Goal: Navigation & Orientation: Understand site structure

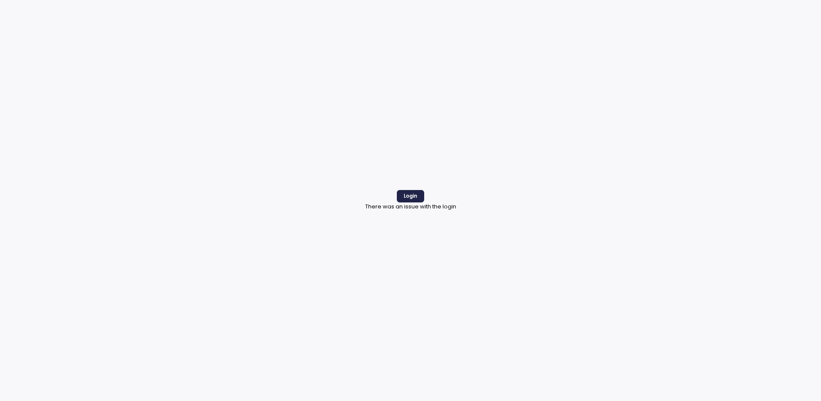
click at [416, 194] on span "Login" at bounding box center [411, 196] width 14 height 12
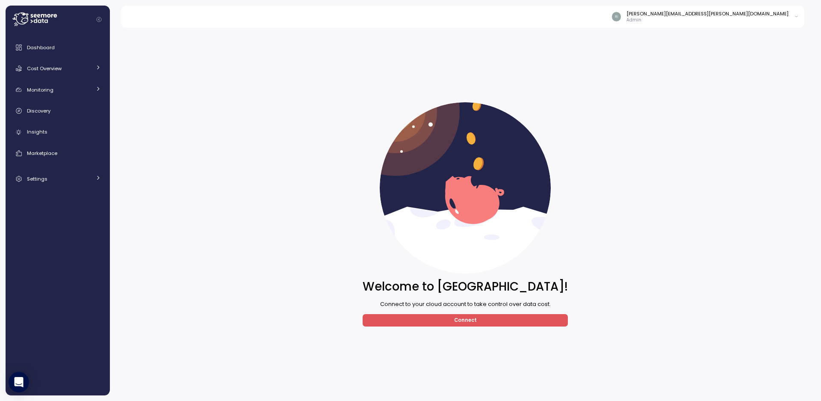
click at [219, 234] on div "Welcome to Seemore! Connect to your cloud account to take control over data cos…" at bounding box center [465, 214] width 700 height 362
click at [50, 71] on span "Cost Overview" at bounding box center [44, 68] width 35 height 7
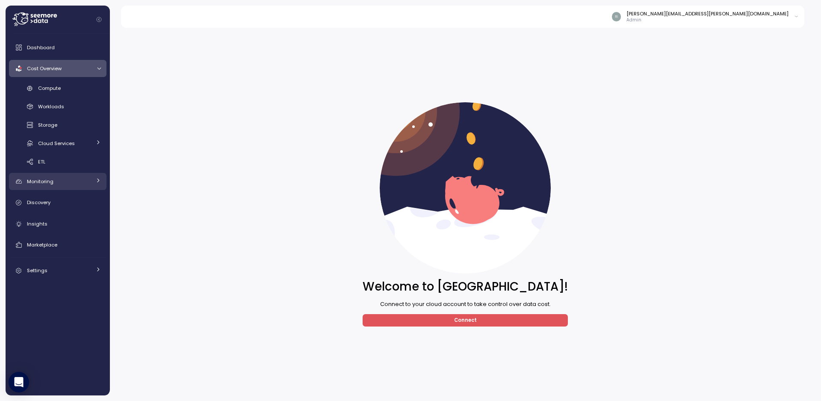
click at [72, 183] on div "Monitoring" at bounding box center [59, 181] width 64 height 9
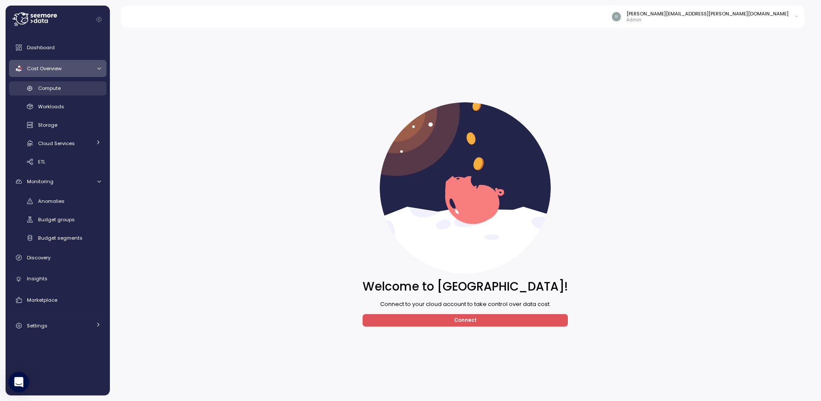
click at [54, 91] on span "Compute" at bounding box center [49, 88] width 23 height 7
click at [50, 70] on span "Cost Overview" at bounding box center [44, 68] width 35 height 7
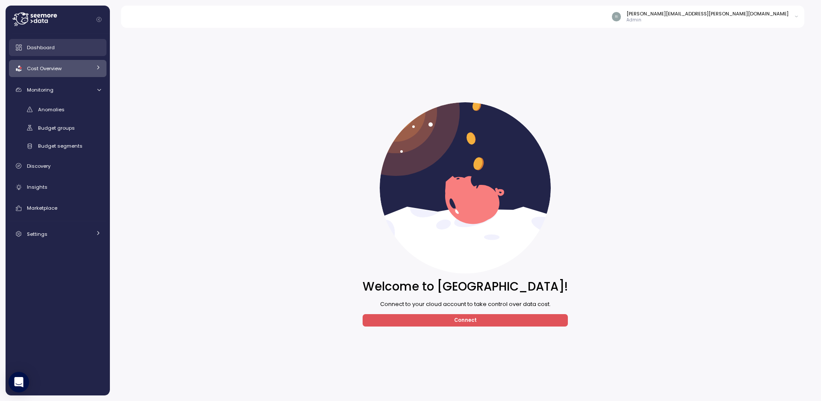
click at [41, 46] on span "Dashboard" at bounding box center [41, 47] width 28 height 7
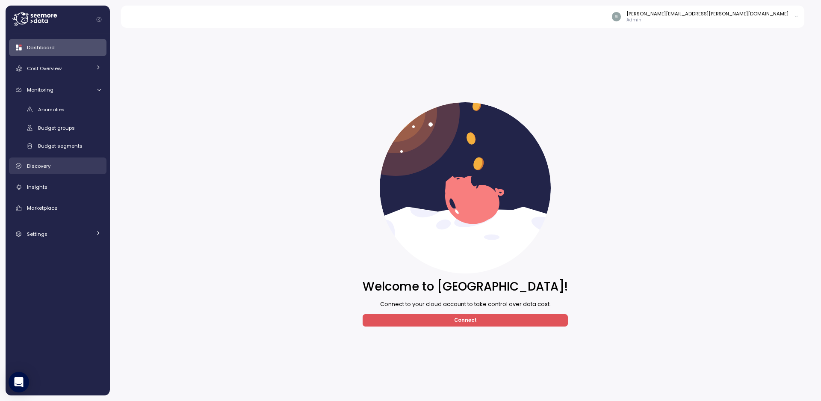
click at [48, 170] on div "Discovery" at bounding box center [64, 166] width 74 height 9
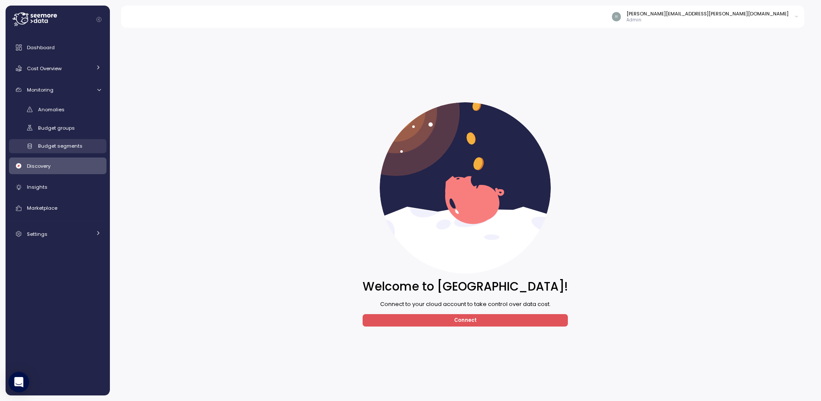
click at [54, 143] on span "Budget segments" at bounding box center [60, 145] width 44 height 7
click at [455, 321] on span "Connect" at bounding box center [465, 320] width 23 height 12
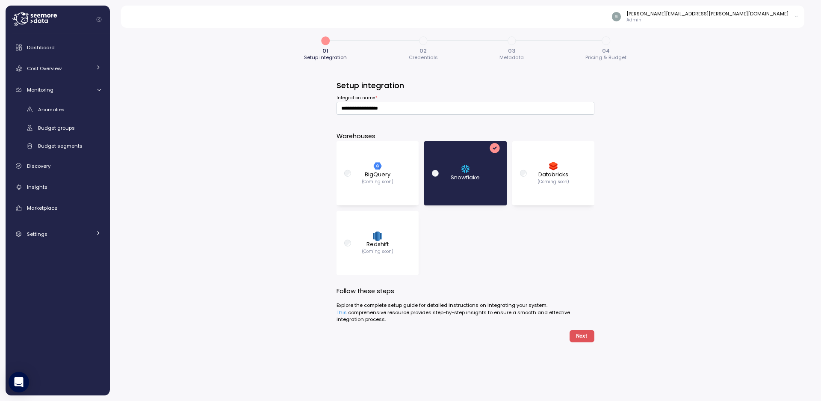
click at [242, 186] on div "**********" at bounding box center [465, 211] width 711 height 378
click at [42, 47] on span "Dashboard" at bounding box center [41, 47] width 28 height 7
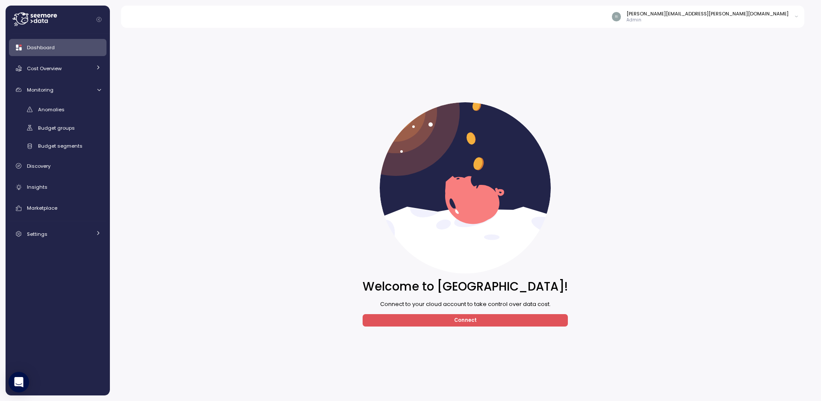
click at [441, 322] on span "Connect" at bounding box center [465, 320] width 192 height 12
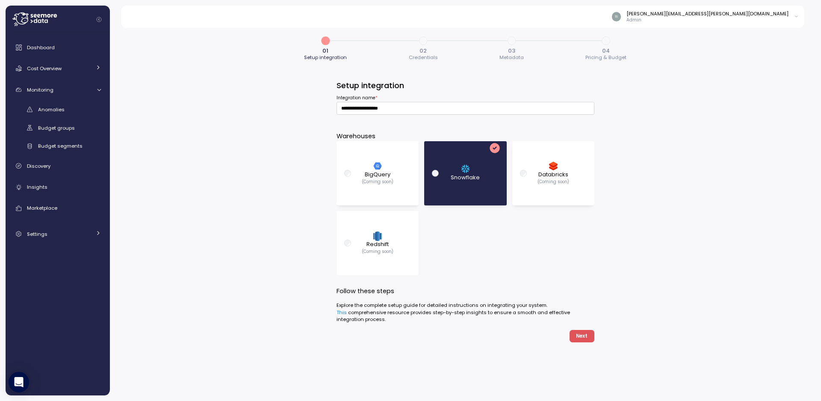
click at [455, 166] on div "Snowflake" at bounding box center [465, 173] width 29 height 17
click at [732, 15] on div "[PERSON_NAME][EMAIL_ADDRESS][PERSON_NAME][DOMAIN_NAME]" at bounding box center [708, 13] width 162 height 7
click at [24, 66] on link "Cost Overview" at bounding box center [58, 68] width 98 height 17
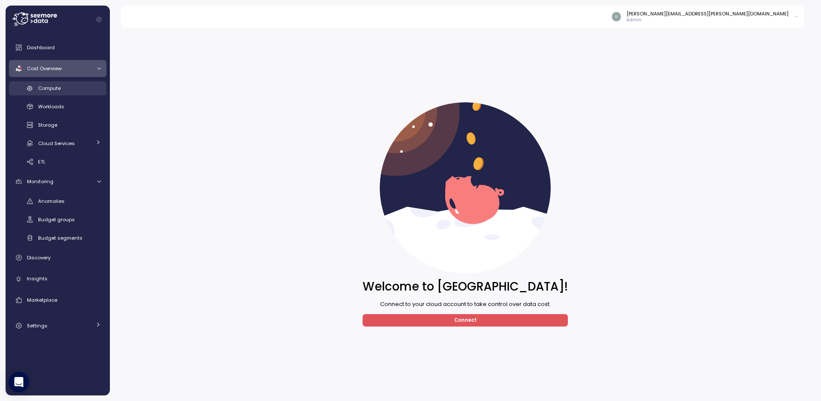
click at [38, 88] on span "Compute" at bounding box center [49, 88] width 23 height 7
click at [297, 340] on div "Welcome to Seemore! Connect to your cloud account to take control over data cos…" at bounding box center [465, 214] width 700 height 362
click at [41, 44] on div "Dashboard" at bounding box center [64, 47] width 74 height 9
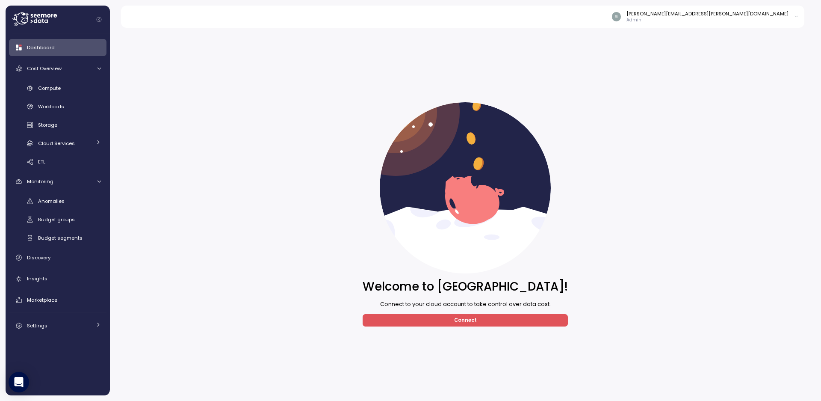
click at [100, 18] on icon "Collapse navigation" at bounding box center [99, 19] width 5 height 5
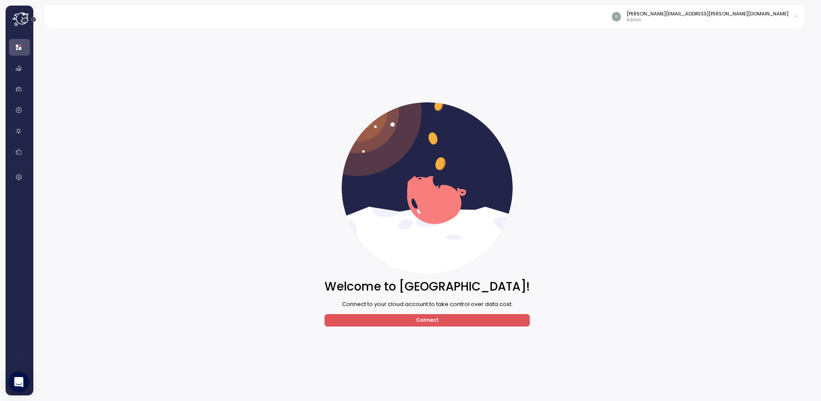
click at [35, 18] on icon "Expand navigation" at bounding box center [33, 19] width 5 height 5
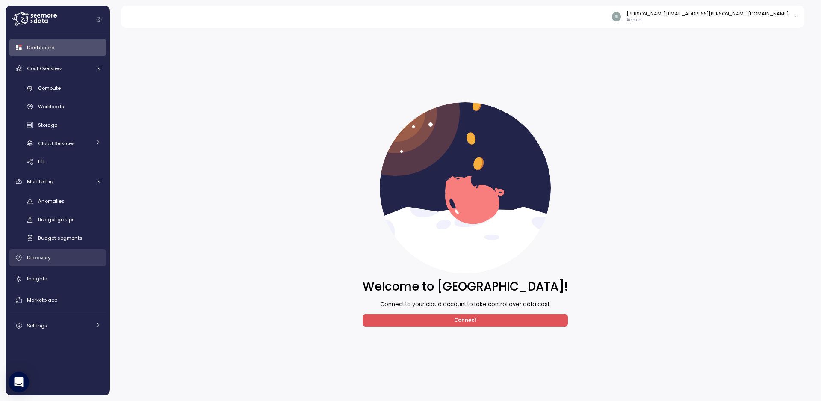
click at [27, 260] on span "Discovery" at bounding box center [39, 257] width 24 height 7
click at [58, 51] on div "Dashboard" at bounding box center [64, 47] width 74 height 9
click at [49, 84] on link "Compute" at bounding box center [58, 88] width 98 height 14
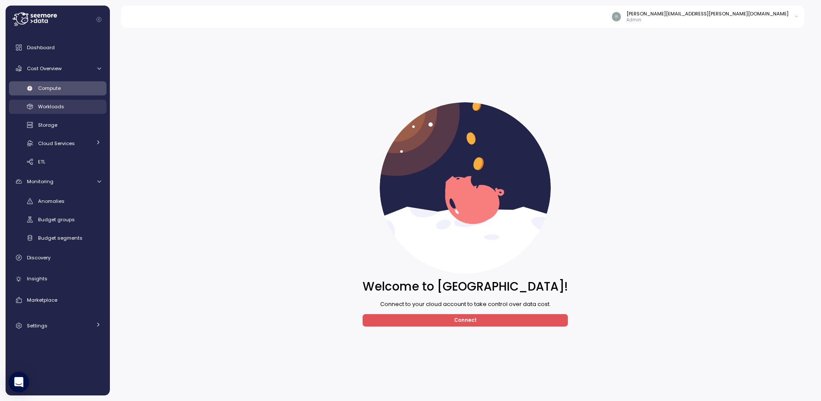
click at [57, 111] on link "Workloads" at bounding box center [58, 107] width 98 height 14
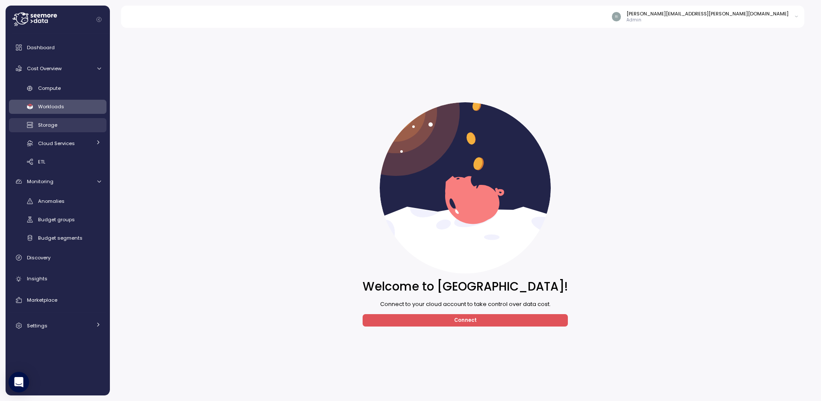
click at [51, 130] on link "Storage" at bounding box center [58, 125] width 98 height 14
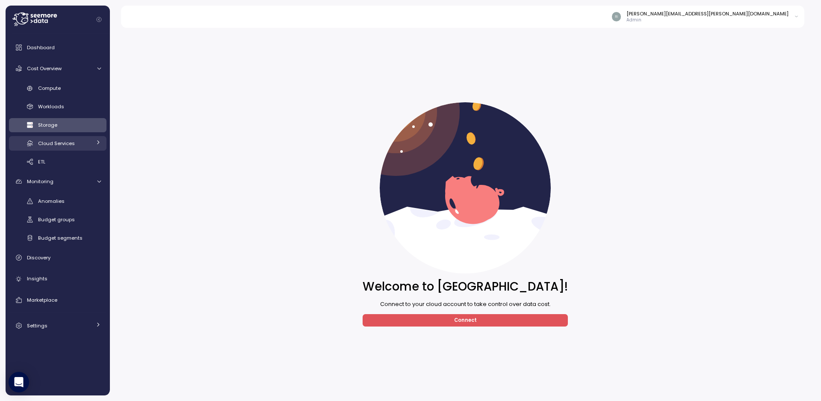
click at [64, 147] on span "Cloud Services" at bounding box center [56, 143] width 37 height 7
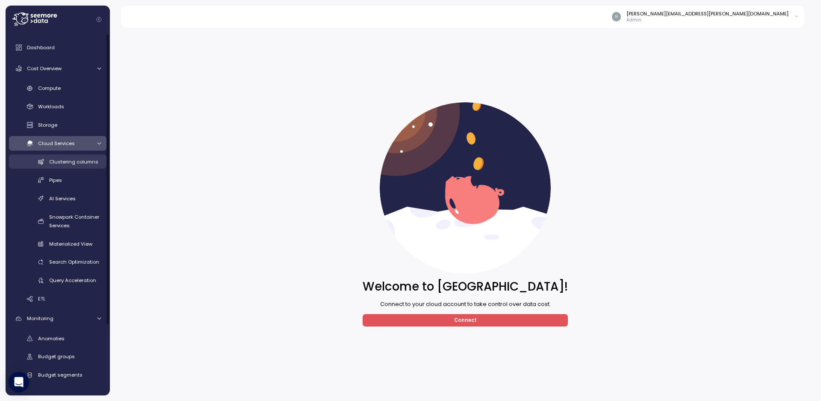
click at [63, 166] on div "Clustering columns" at bounding box center [75, 161] width 52 height 9
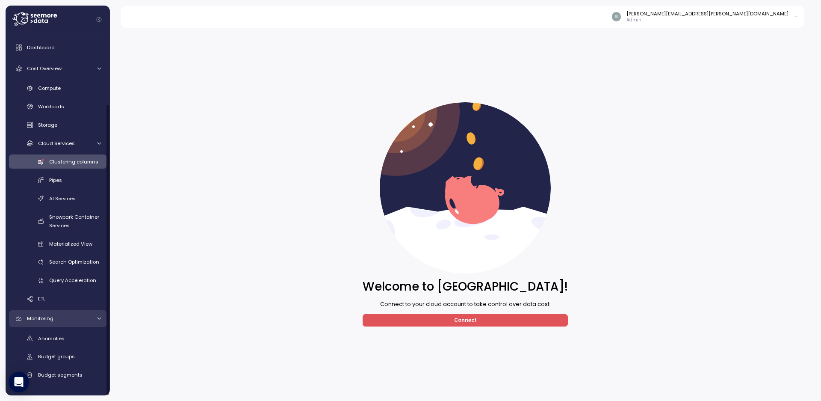
scroll to position [86, 0]
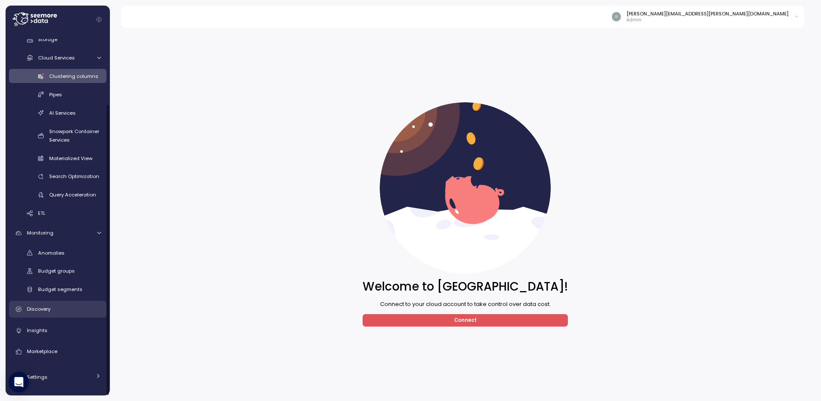
click at [66, 313] on link "Discovery" at bounding box center [58, 309] width 98 height 17
click at [59, 378] on div "Settings" at bounding box center [59, 376] width 64 height 9
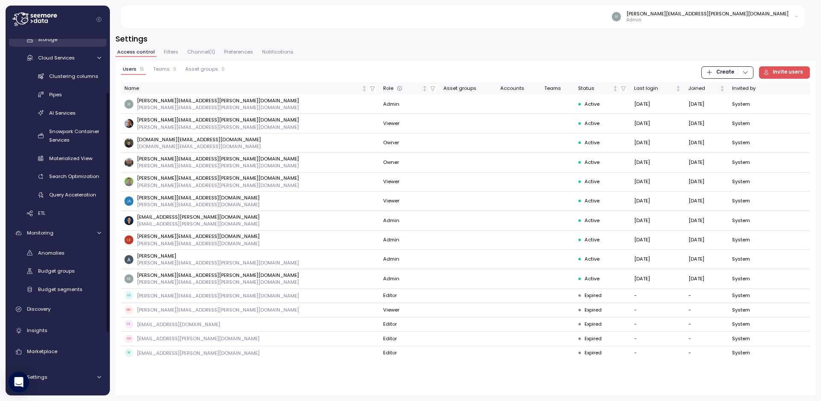
click at [48, 41] on span "Storage" at bounding box center [47, 39] width 19 height 7
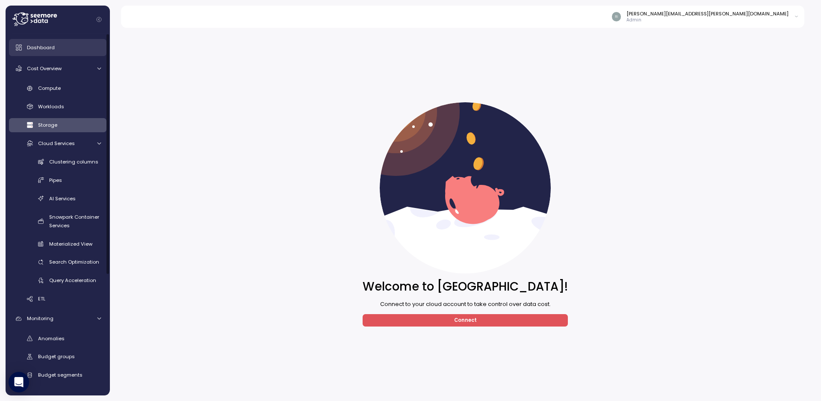
click at [35, 44] on div "Dashboard" at bounding box center [64, 47] width 74 height 9
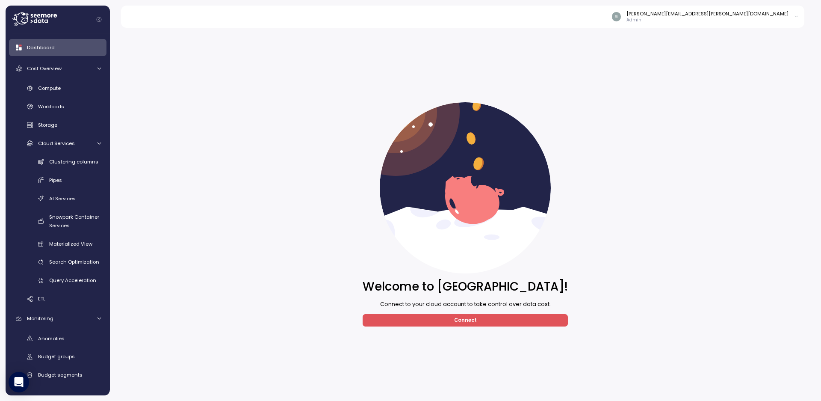
click at [444, 324] on span "Connect" at bounding box center [465, 320] width 192 height 12
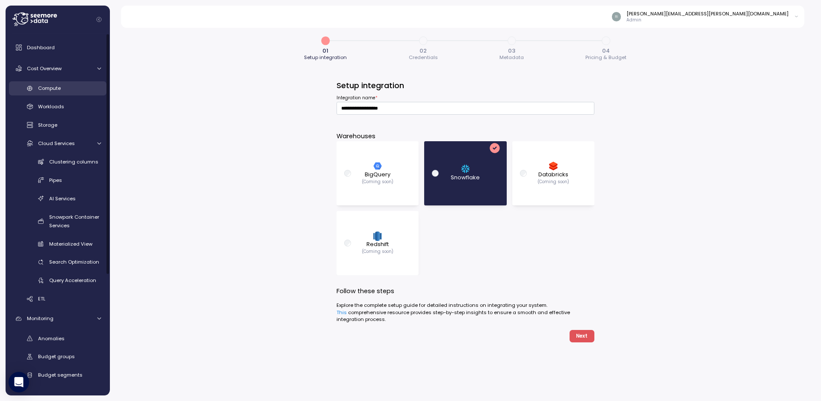
click at [61, 88] on span "Compute" at bounding box center [49, 88] width 23 height 7
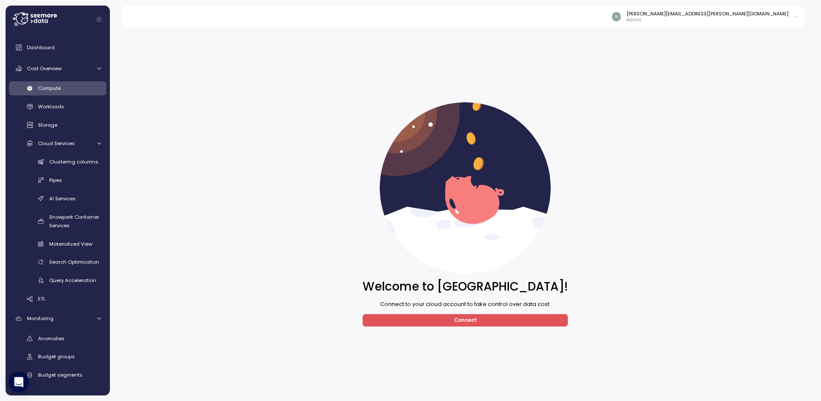
click at [464, 324] on span "Connect" at bounding box center [465, 320] width 23 height 12
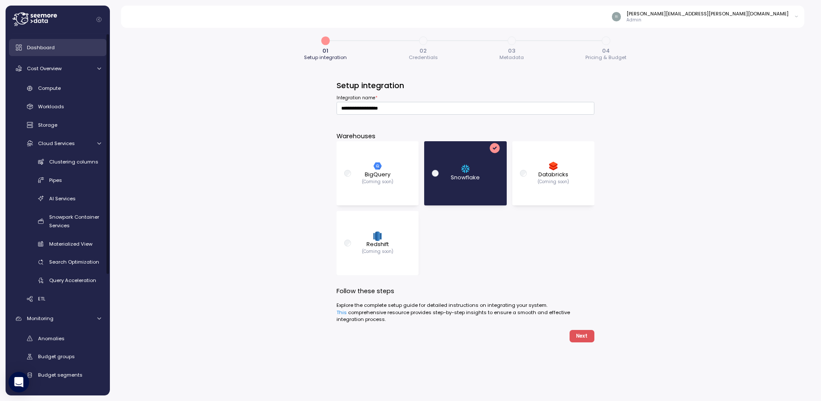
click at [36, 51] on span "Dashboard" at bounding box center [41, 47] width 28 height 7
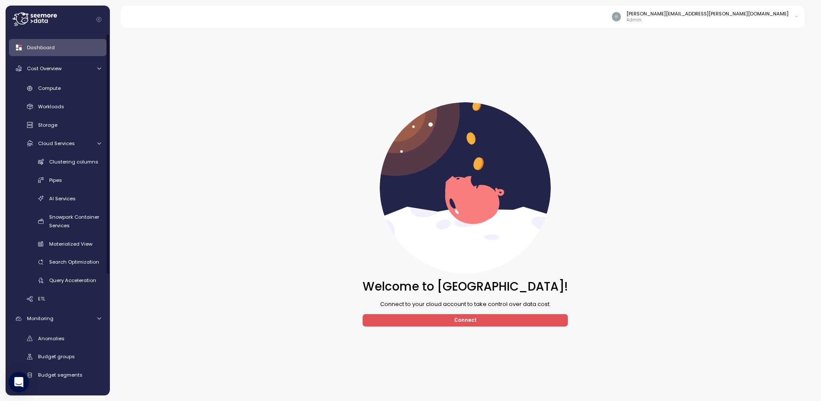
click at [802, 24] on div "richard.harrison@enable.com Admin" at bounding box center [468, 17] width 674 height 22
click at [792, 19] on div "richard.harrison@enable.com Admin" at bounding box center [705, 16] width 187 height 13
drag, startPoint x: 617, startPoint y: 111, endPoint x: 522, endPoint y: 159, distance: 106.5
click at [616, 110] on div "Welcome to Seemore! Connect to your cloud account to take control over data cos…" at bounding box center [465, 214] width 700 height 362
click at [111, 47] on div "Welcome to Seemore! Connect to your cloud account to take control over data cos…" at bounding box center [465, 211] width 711 height 378
